Goal: Task Accomplishment & Management: Manage account settings

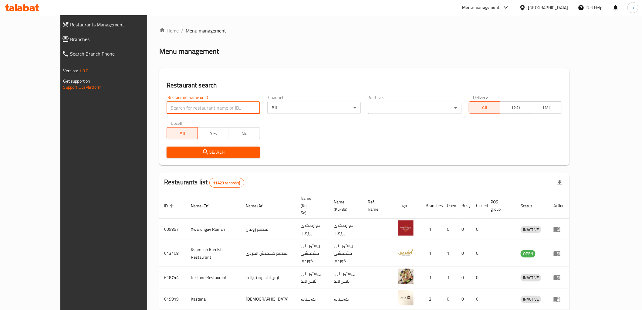
click at [182, 110] on input "search" at bounding box center [213, 108] width 93 height 12
paste input "703535"
type input "703535"
drag, startPoint x: 184, startPoint y: 144, endPoint x: 184, endPoint y: 154, distance: 10.0
click at [184, 147] on div "Search" at bounding box center [213, 152] width 101 height 19
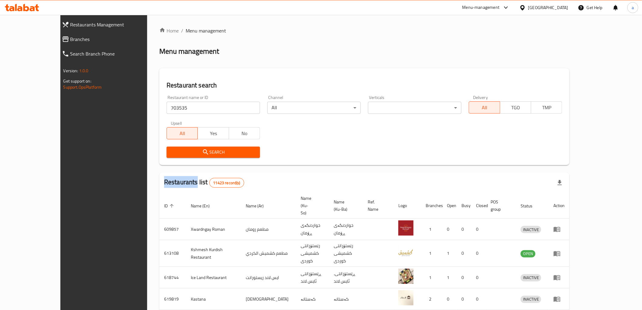
click at [184, 154] on span "Search" at bounding box center [213, 152] width 84 height 8
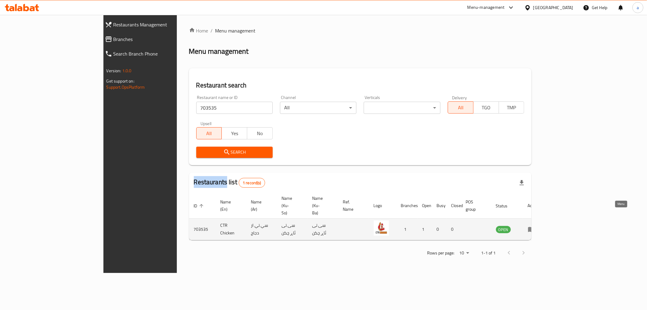
click at [535, 227] on icon "enhanced table" at bounding box center [531, 229] width 7 height 5
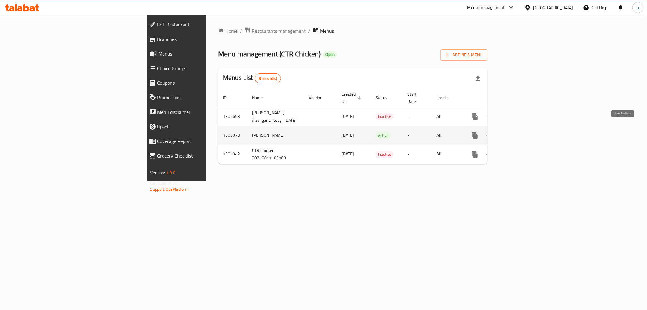
click at [522, 132] on icon "enhanced table" at bounding box center [518, 135] width 7 height 7
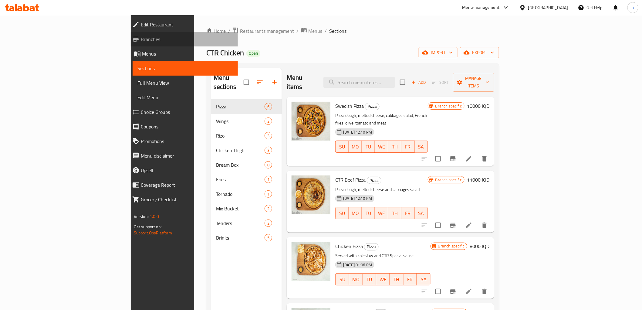
click at [141, 41] on span "Branches" at bounding box center [187, 38] width 92 height 7
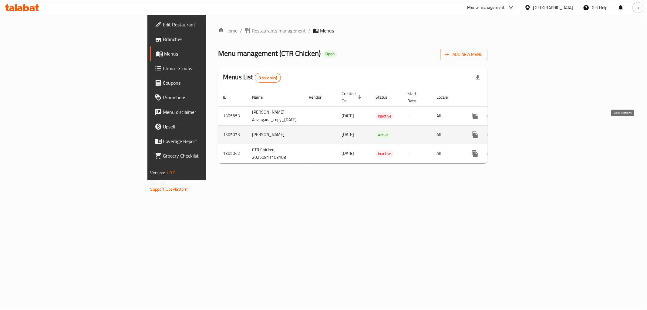
click at [526, 127] on link "enhanced table" at bounding box center [518, 134] width 15 height 15
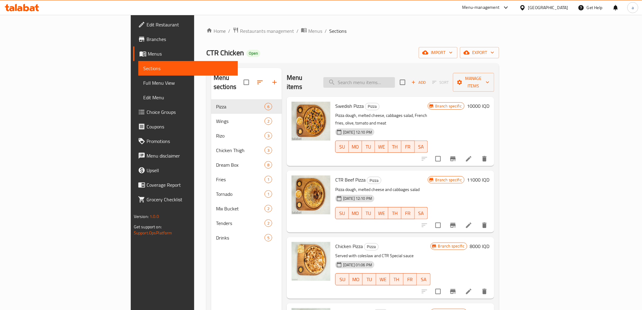
click at [395, 77] on input "search" at bounding box center [359, 82] width 72 height 11
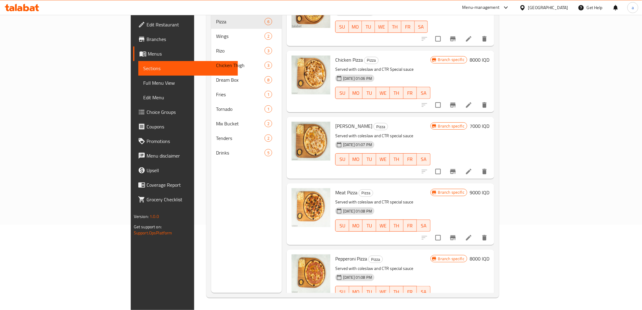
scroll to position [103, 0]
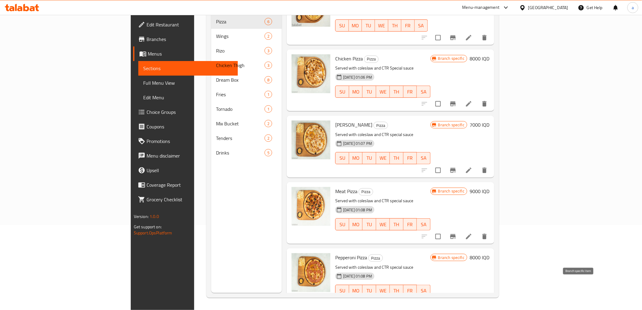
click at [457, 299] on icon "Branch-specific-item" at bounding box center [452, 302] width 7 height 7
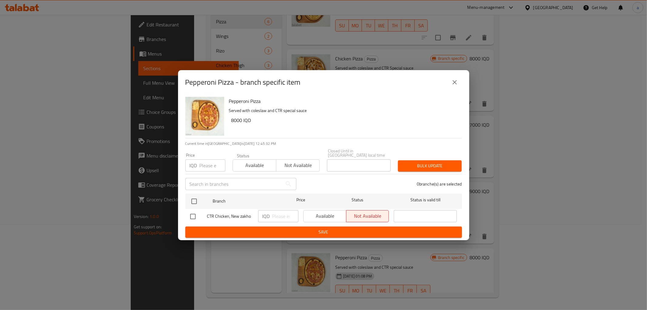
click at [453, 86] on icon "close" at bounding box center [454, 82] width 7 height 7
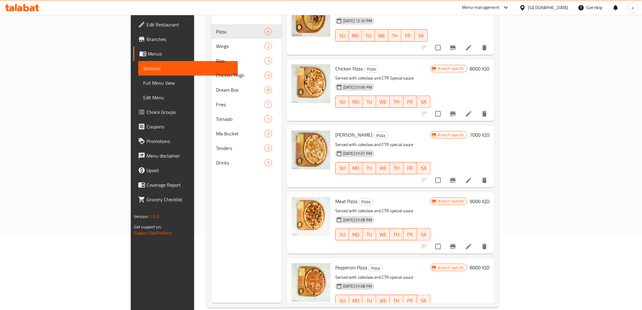
scroll to position [85, 0]
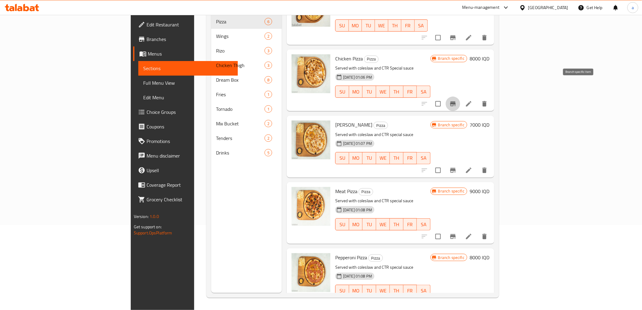
click at [456, 101] on icon "Branch-specific-item" at bounding box center [452, 103] width 5 height 5
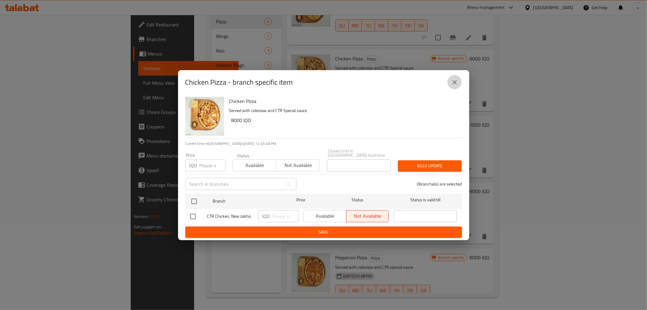
click at [456, 79] on button "close" at bounding box center [454, 82] width 15 height 15
